Goal: Information Seeking & Learning: Learn about a topic

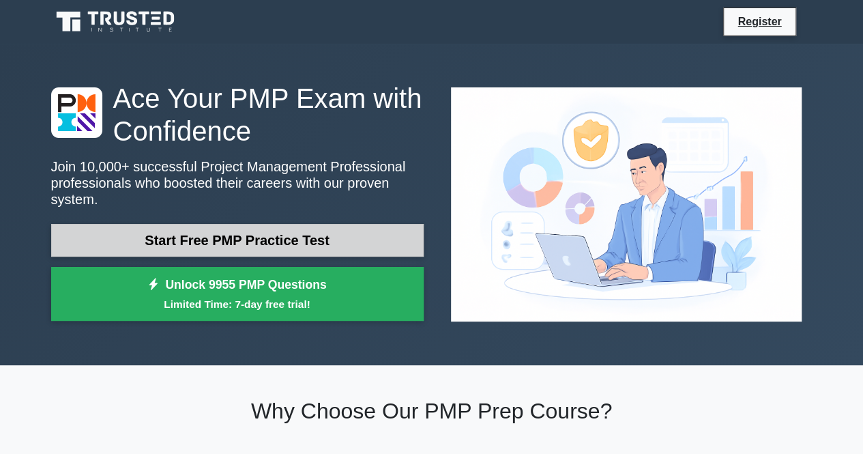
click at [244, 229] on link "Start Free PMP Practice Test" at bounding box center [237, 240] width 373 height 33
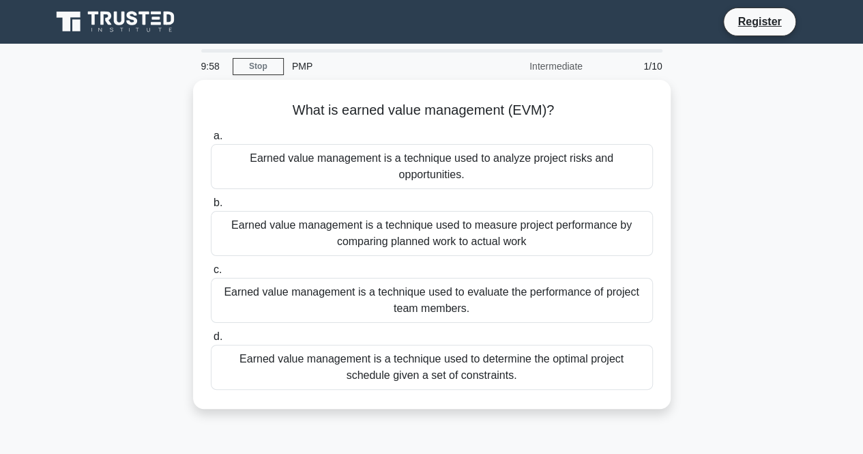
drag, startPoint x: 463, startPoint y: 294, endPoint x: 805, endPoint y: 273, distance: 343.3
click at [805, 273] on div "What is earned value management (EVM)? .spinner_0XTQ{transform-origin:center;an…" at bounding box center [432, 252] width 778 height 345
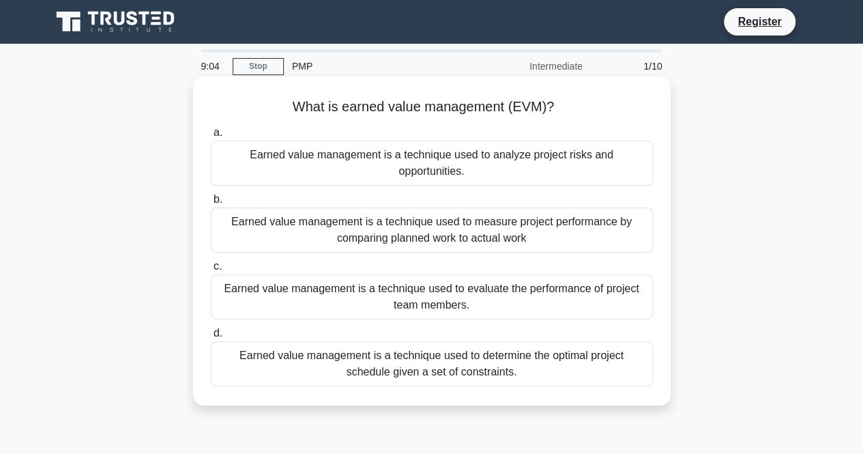
click at [407, 212] on div "Earned value management is a technique used to measure project performance by c…" at bounding box center [432, 230] width 442 height 45
click at [211, 204] on input "b. Earned value management is a technique used to measure project performance b…" at bounding box center [211, 199] width 0 height 9
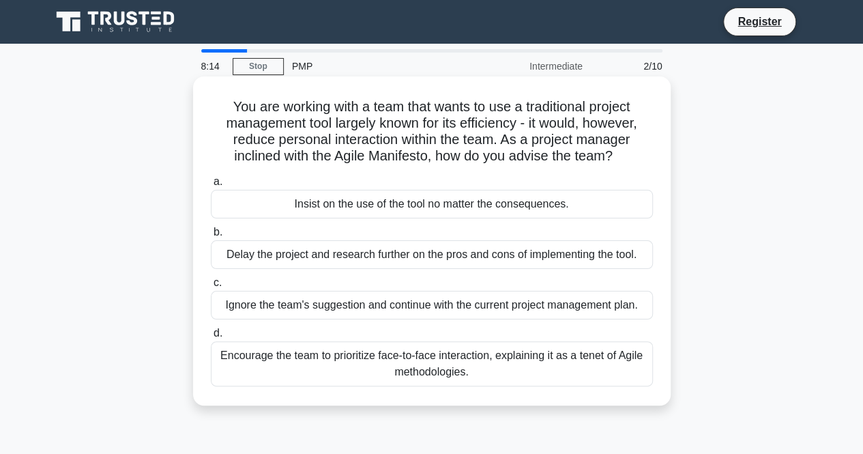
click at [420, 368] on div "Encourage the team to prioritize face-to-face interaction, explaining it as a t…" at bounding box center [432, 363] width 442 height 45
click at [211, 338] on input "d. Encourage the team to prioritize face-to-face interaction, explaining it as …" at bounding box center [211, 333] width 0 height 9
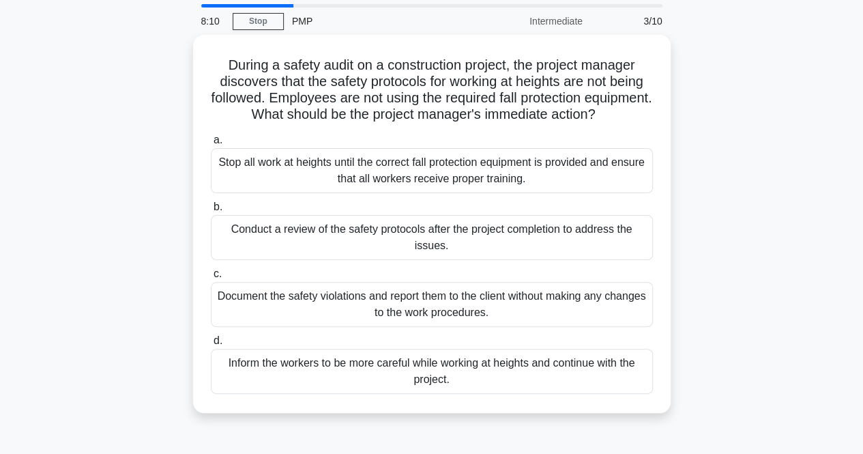
scroll to position [55, 0]
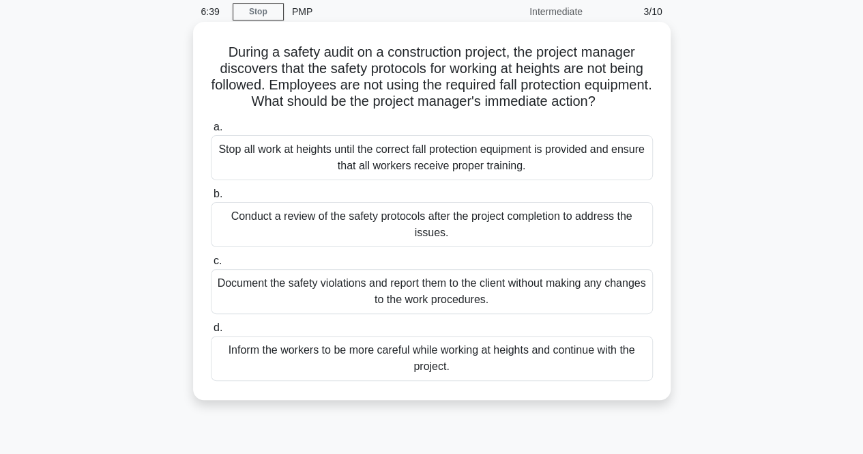
click at [431, 180] on div "Stop all work at heights until the correct fall protection equipment is provide…" at bounding box center [432, 157] width 442 height 45
click at [211, 132] on input "a. Stop all work at heights until the correct fall protection equipment is prov…" at bounding box center [211, 127] width 0 height 9
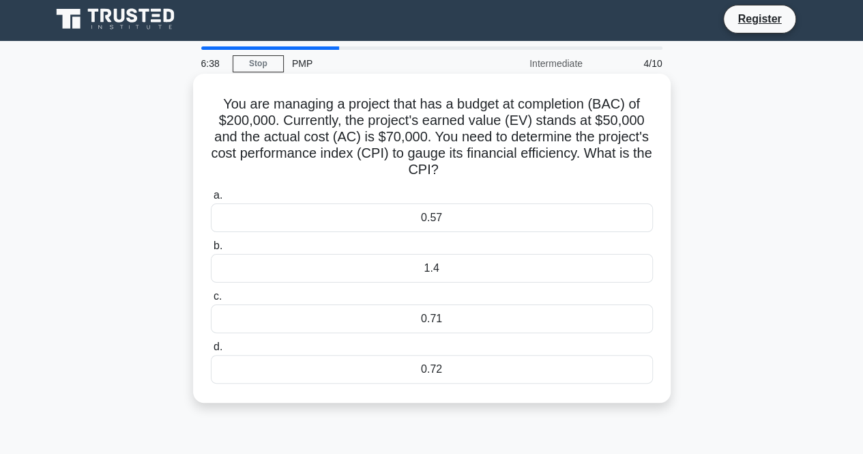
scroll to position [0, 0]
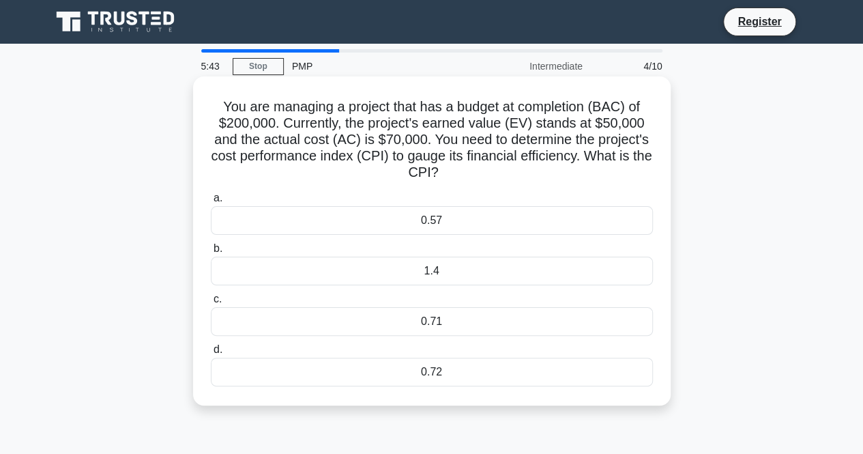
click at [446, 228] on div "0.57" at bounding box center [432, 220] width 442 height 29
click at [211, 203] on input "a. 0.57" at bounding box center [211, 198] width 0 height 9
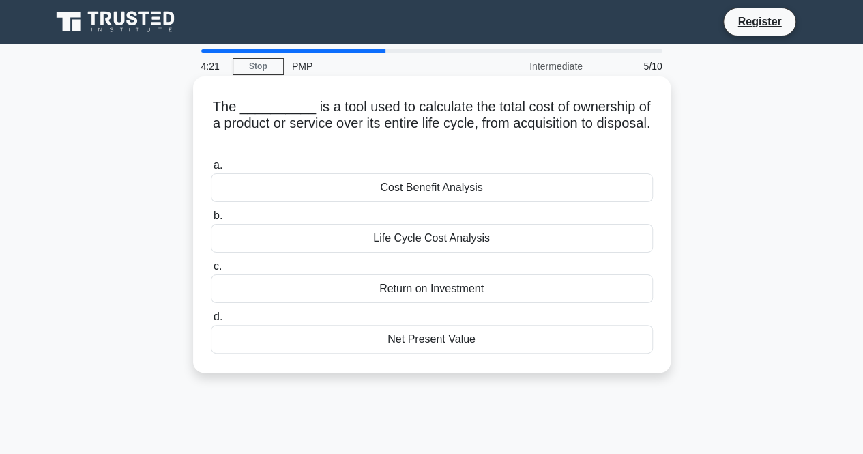
click at [493, 238] on div "Life Cycle Cost Analysis" at bounding box center [432, 238] width 442 height 29
click at [211, 220] on input "b. Life Cycle Cost Analysis" at bounding box center [211, 216] width 0 height 9
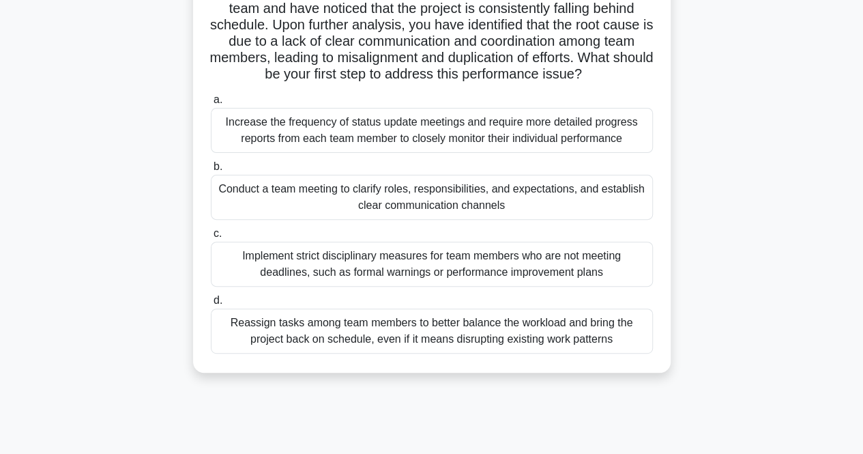
scroll to position [91, 0]
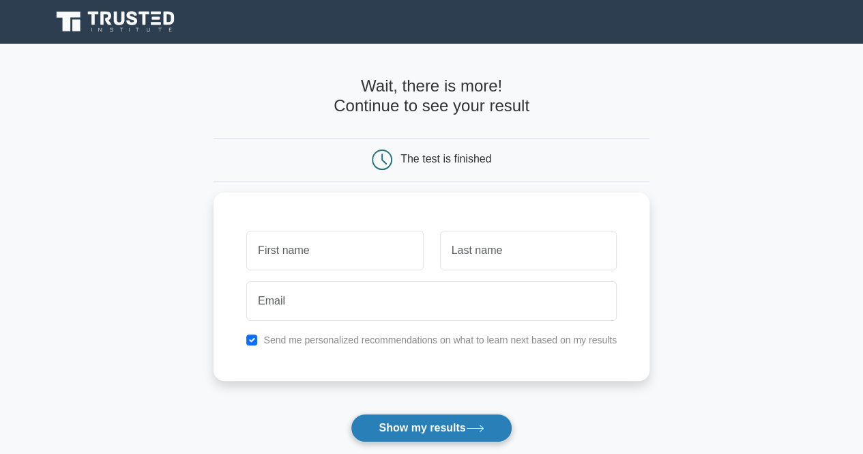
click at [418, 429] on button "Show my results" at bounding box center [431, 428] width 161 height 29
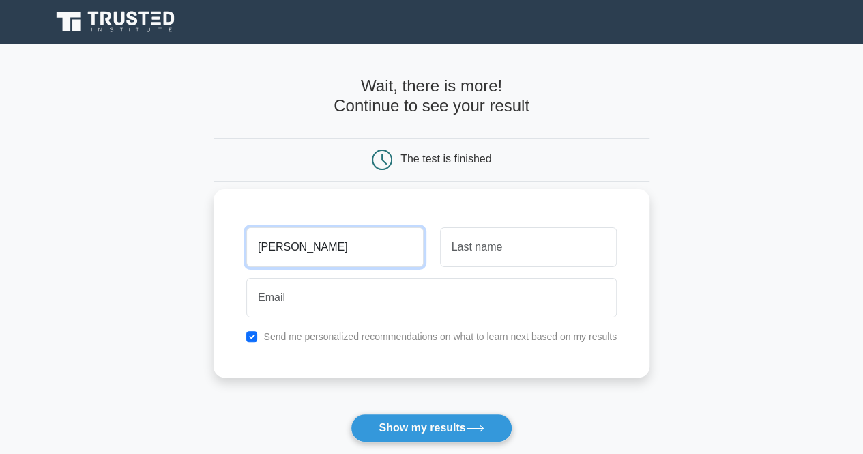
type input "[PERSON_NAME]"
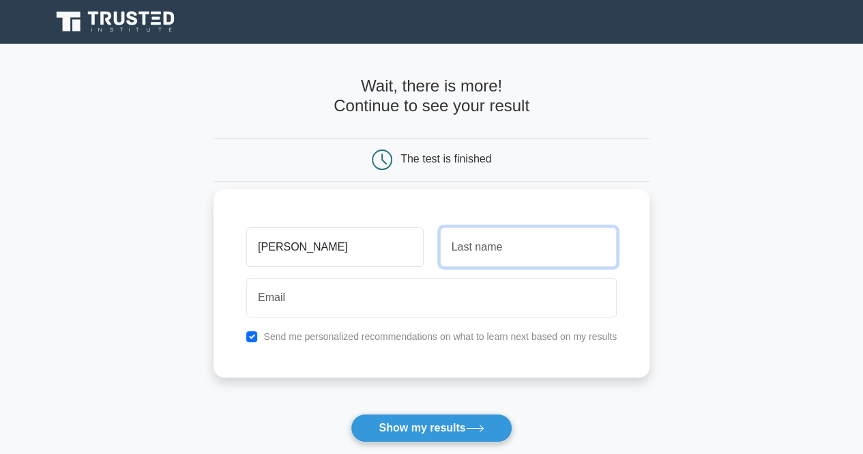
click at [473, 245] on input "text" at bounding box center [528, 247] width 177 height 40
type input "Chiramal"
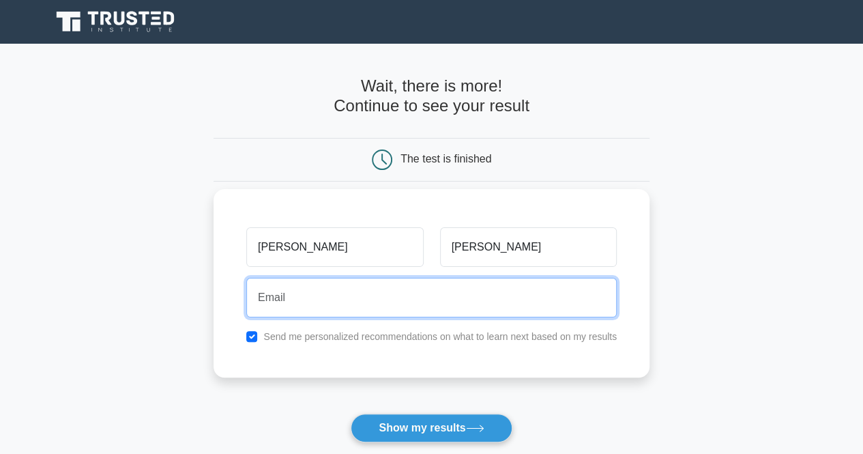
click at [384, 291] on input "email" at bounding box center [431, 298] width 371 height 40
type input "joejohny@yahoo.com"
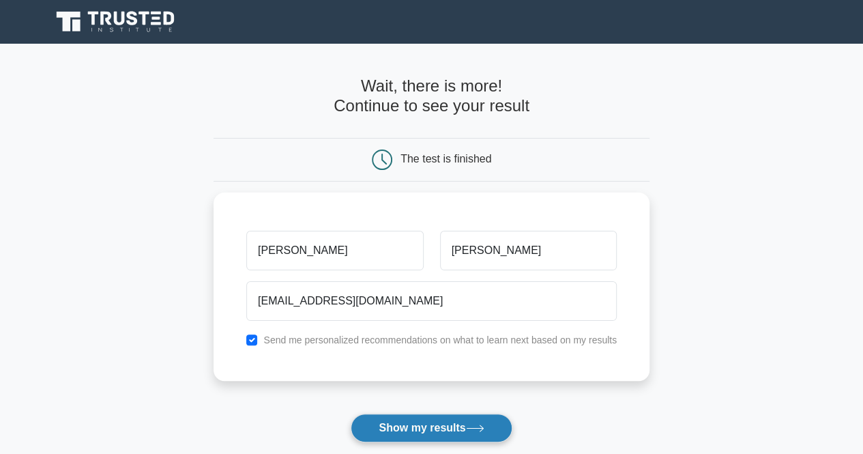
click at [383, 427] on button "Show my results" at bounding box center [431, 428] width 161 height 29
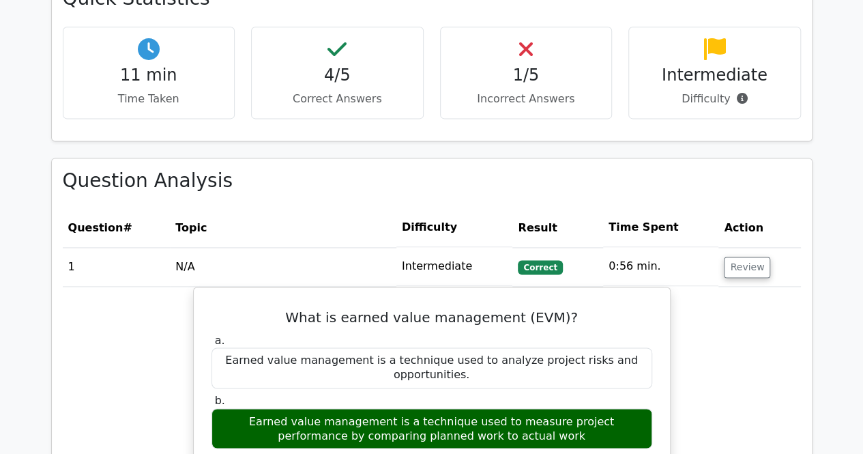
scroll to position [986, 0]
